Goal: Transaction & Acquisition: Purchase product/service

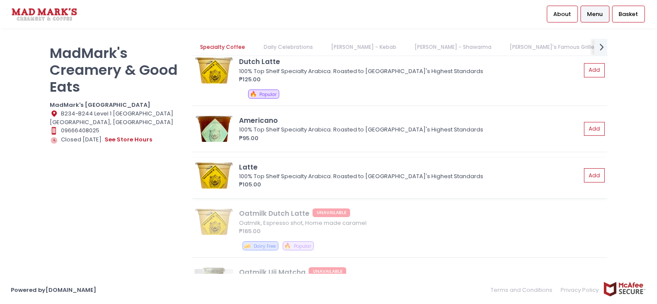
scroll to position [43, 0]
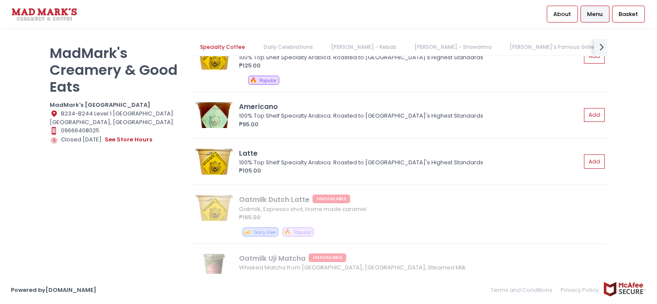
drag, startPoint x: 520, startPoint y: 44, endPoint x: 589, endPoint y: 45, distance: 68.7
click at [520, 44] on link "[PERSON_NAME]'s Famous Grilled Works" at bounding box center [562, 47] width 123 height 16
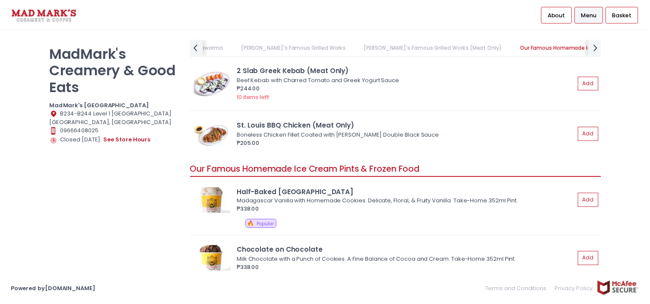
scroll to position [1483, 0]
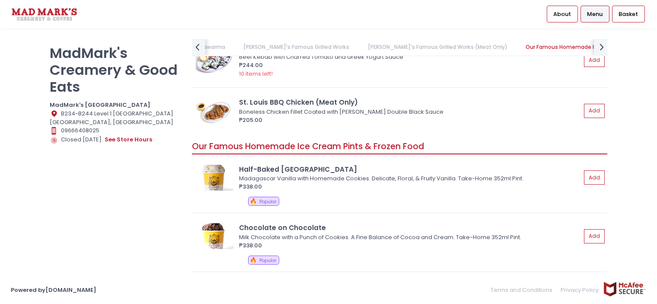
click at [56, 10] on img at bounding box center [44, 13] width 67 height 15
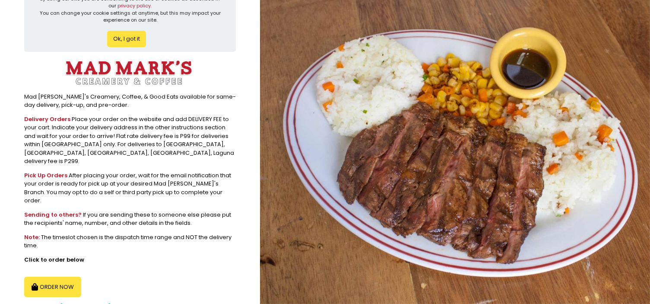
scroll to position [43, 0]
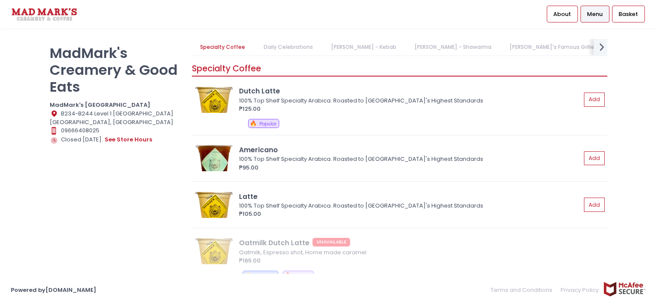
click at [604, 42] on icon "next Created with Sketch." at bounding box center [601, 47] width 13 height 13
click at [304, 53] on link "[PERSON_NAME]'s Famous Grilled Works (Meat Only)" at bounding box center [339, 47] width 156 height 16
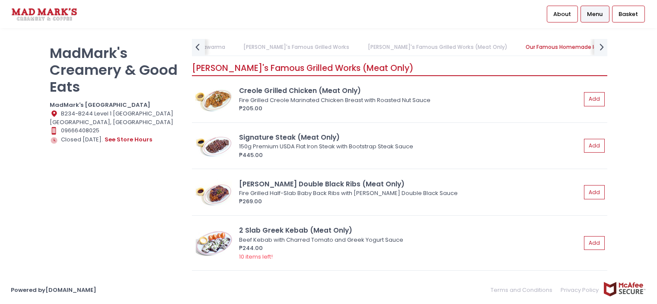
scroll to position [1300, 0]
click at [262, 49] on link "[PERSON_NAME]'s Famous Grilled Works" at bounding box center [296, 47] width 123 height 16
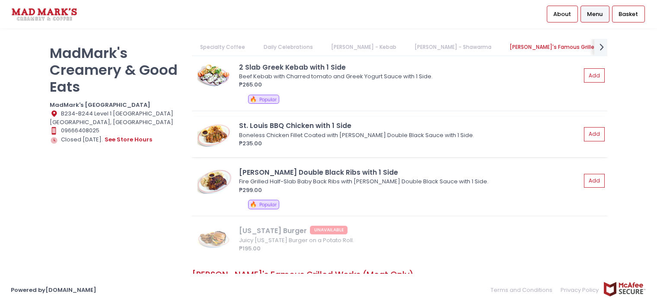
scroll to position [0, 103]
click at [308, 177] on div "Fire Grilled Half-Slab Baby Back Ribs with [PERSON_NAME] Double Black Sauce wit…" at bounding box center [408, 181] width 339 height 9
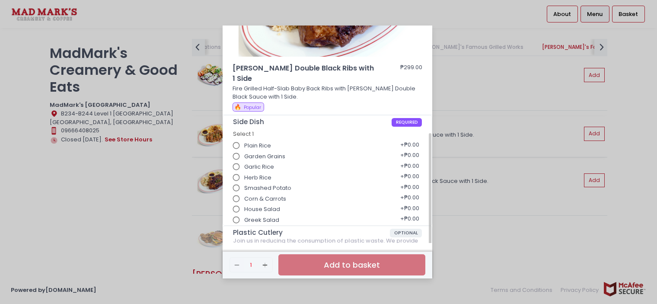
scroll to position [118, 0]
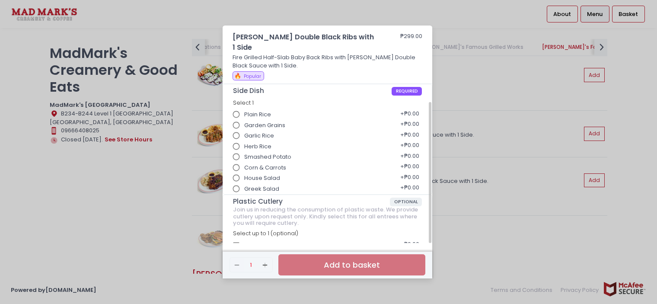
click at [132, 175] on div "[PERSON_NAME] Double Black Ribs with 1 Side ₱299.00 Fire Grilled Half-Slab Baby…" at bounding box center [328, 152] width 657 height 304
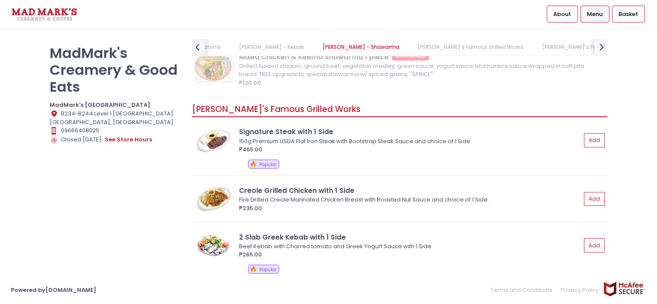
scroll to position [0, 0]
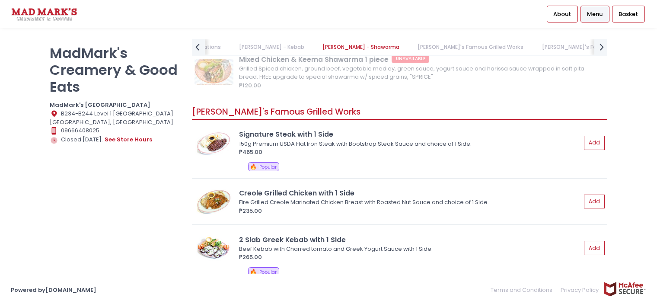
click at [378, 146] on div "150g Premium USDA Flat Iron Steak with Bootstrap Steak Sauce and choice of 1 Si…" at bounding box center [408, 144] width 339 height 9
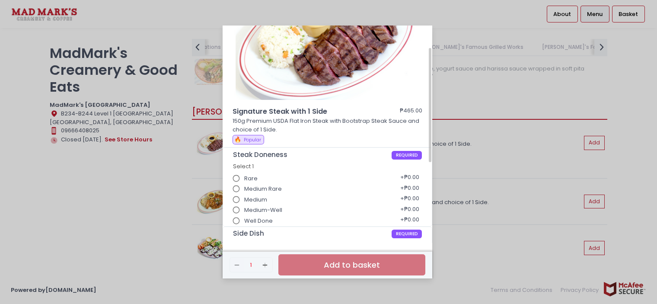
click at [271, 188] on span "Medium Rare" at bounding box center [263, 189] width 38 height 9
click at [245, 188] on input "Medium Rare" at bounding box center [236, 189] width 16 height 16
radio input "true"
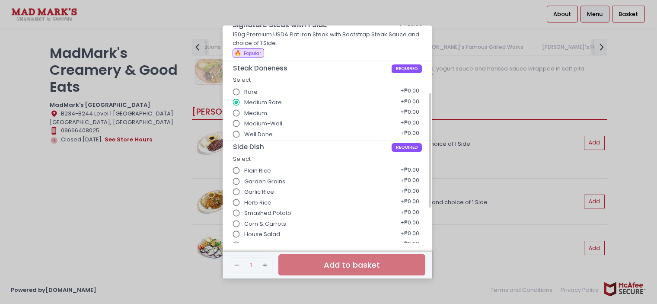
click at [267, 172] on span "Plain Rice" at bounding box center [257, 170] width 27 height 9
click at [245, 172] on input "Plain Rice" at bounding box center [236, 170] width 16 height 16
